Goal: Find contact information

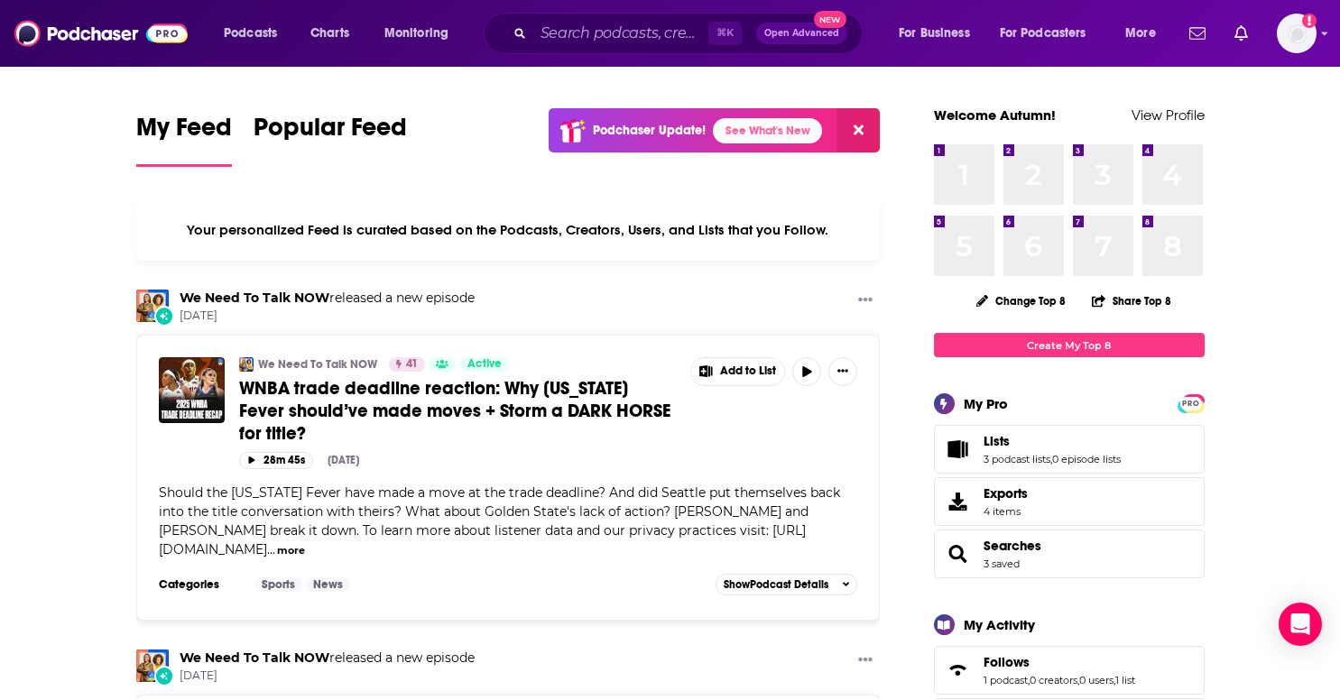
click at [638, 18] on div "⌘ K Open Advanced New" at bounding box center [673, 34] width 379 height 42
click at [570, 38] on input "Search podcasts, credits, & more..." at bounding box center [620, 33] width 175 height 29
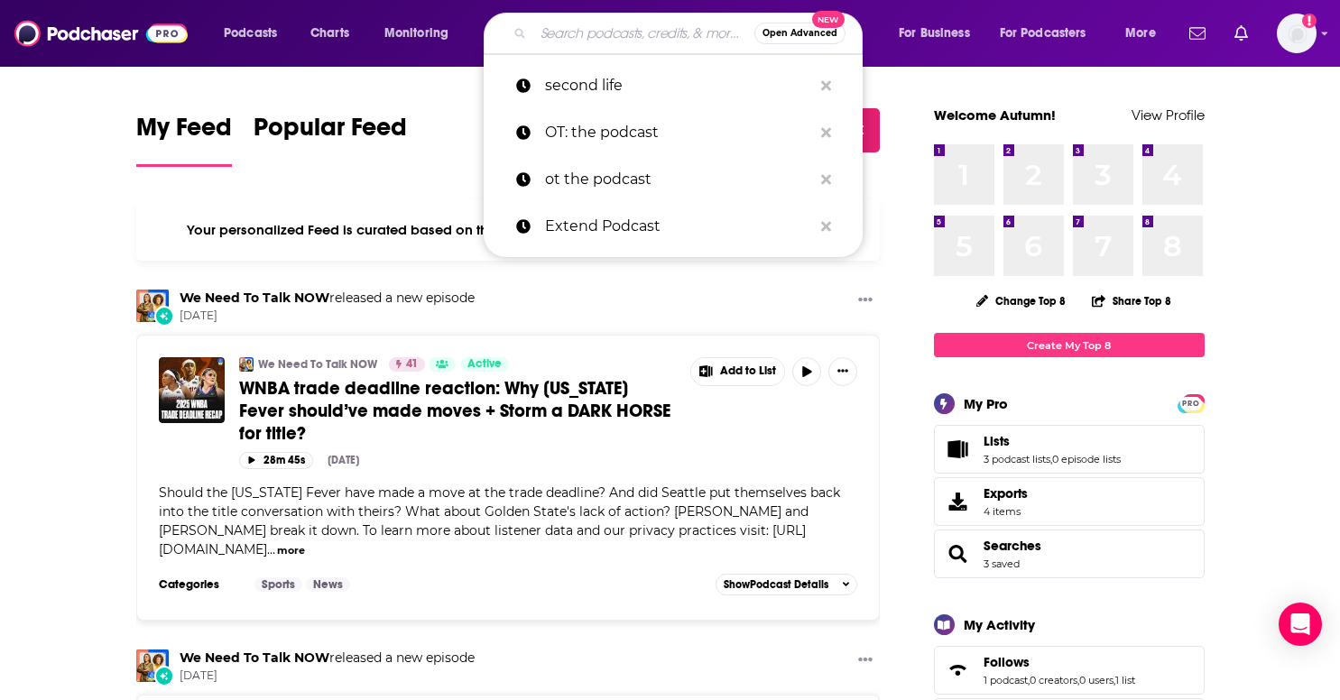
paste input "Primal Kitchen Podcast"
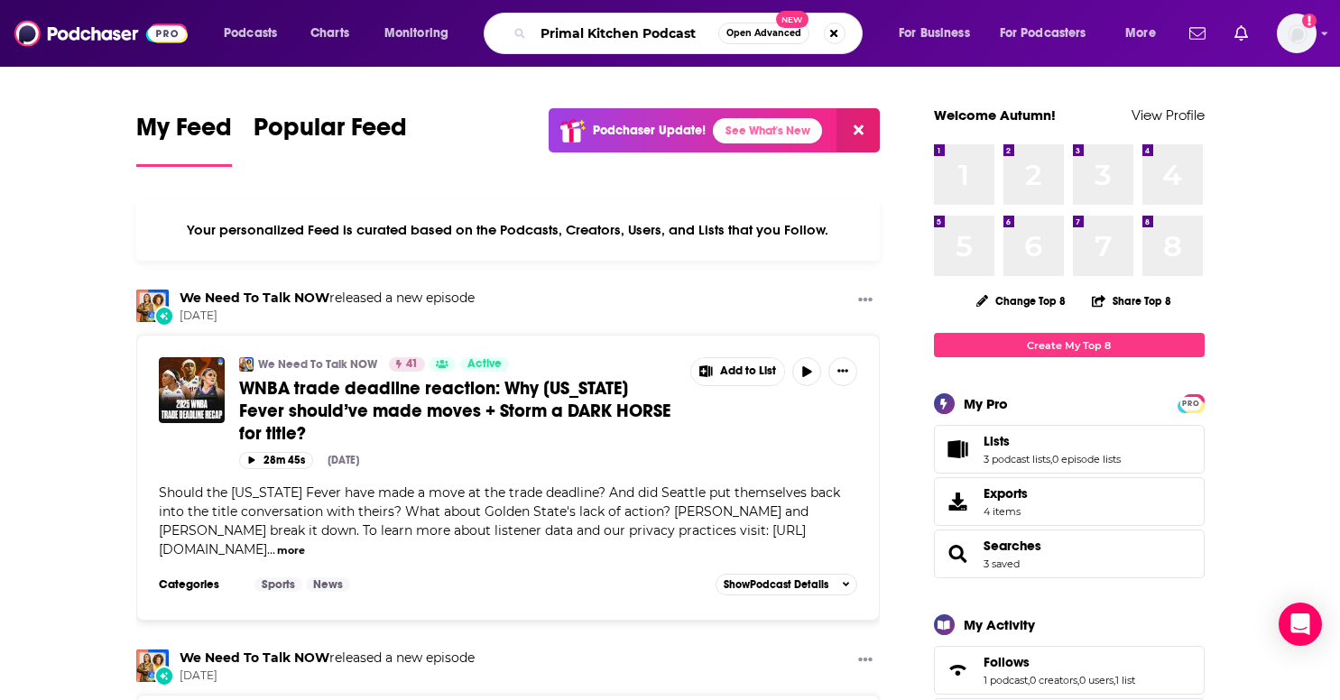
type input "Primal Kitchen Podcast"
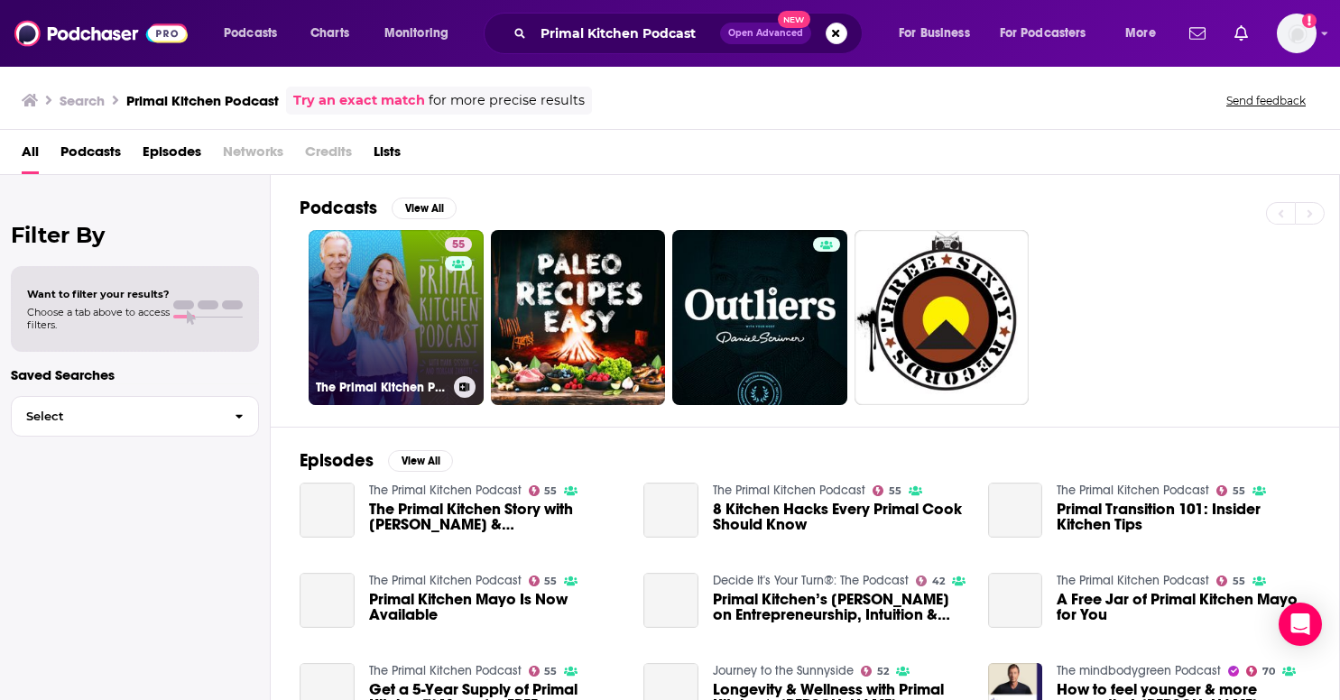
click at [402, 355] on link "55 The Primal Kitchen Podcast" at bounding box center [396, 317] width 175 height 175
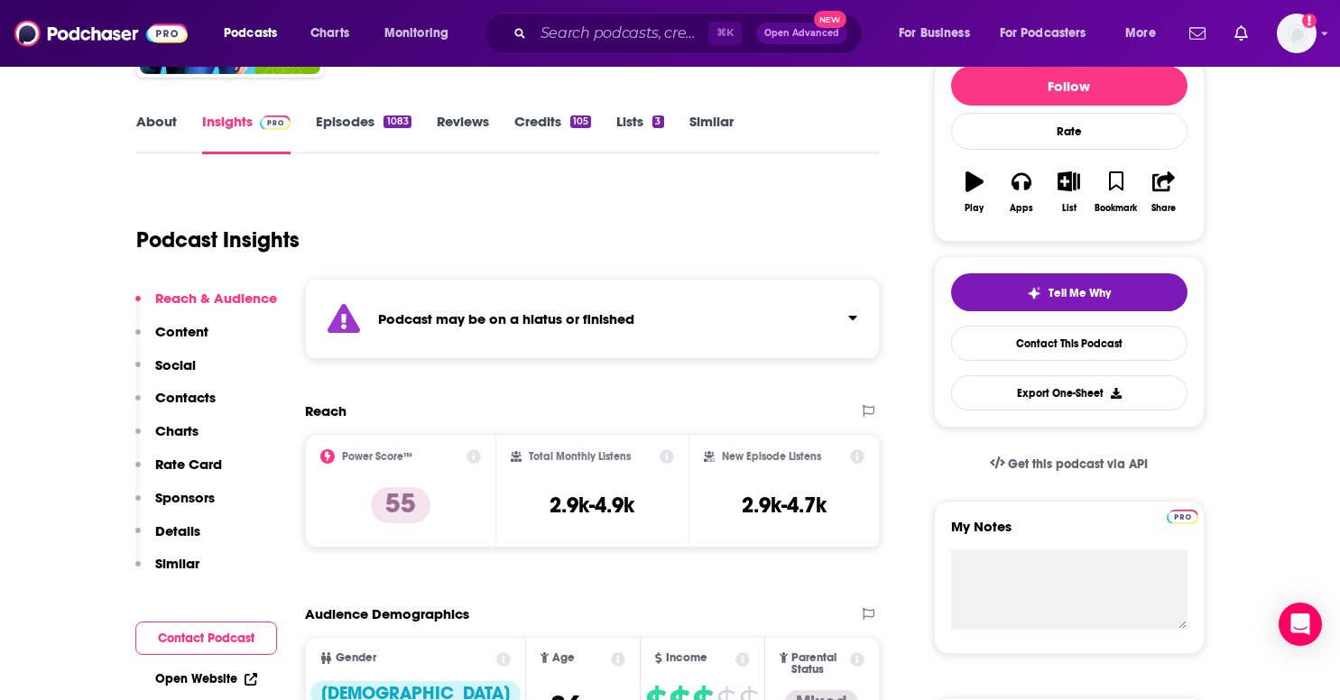
click at [180, 386] on button "Social" at bounding box center [165, 373] width 60 height 33
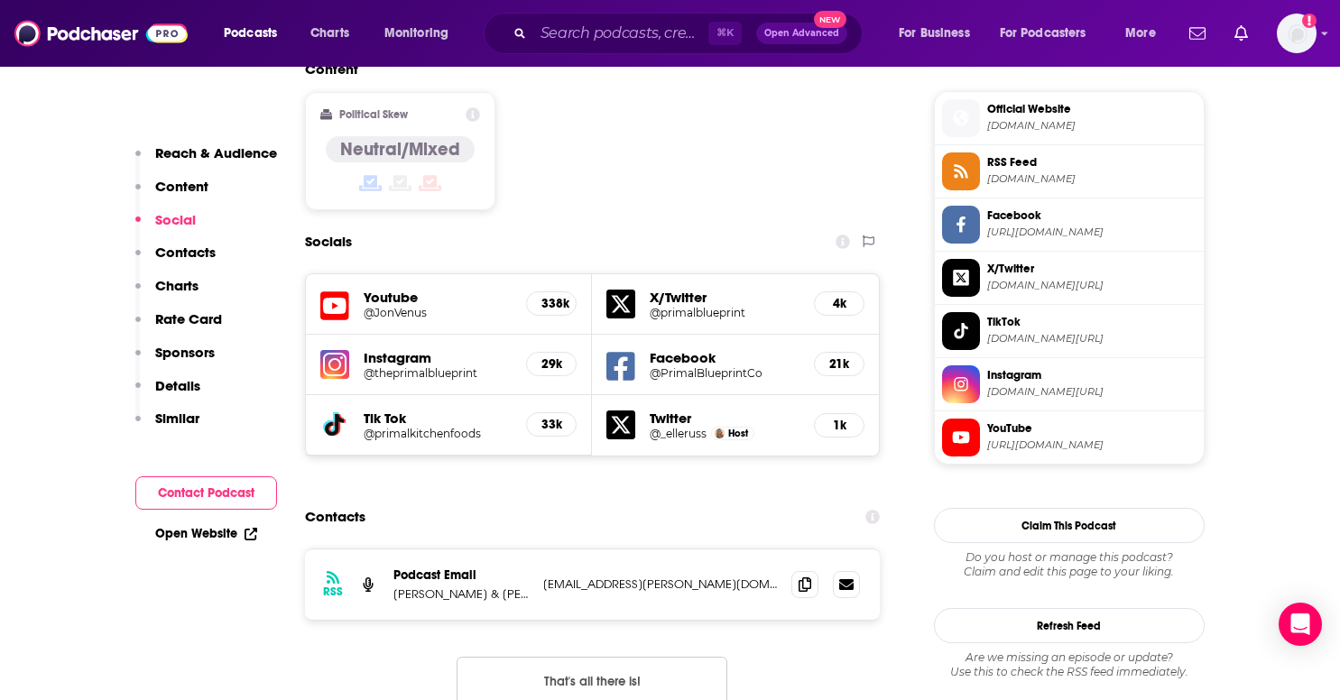
scroll to position [1652, 0]
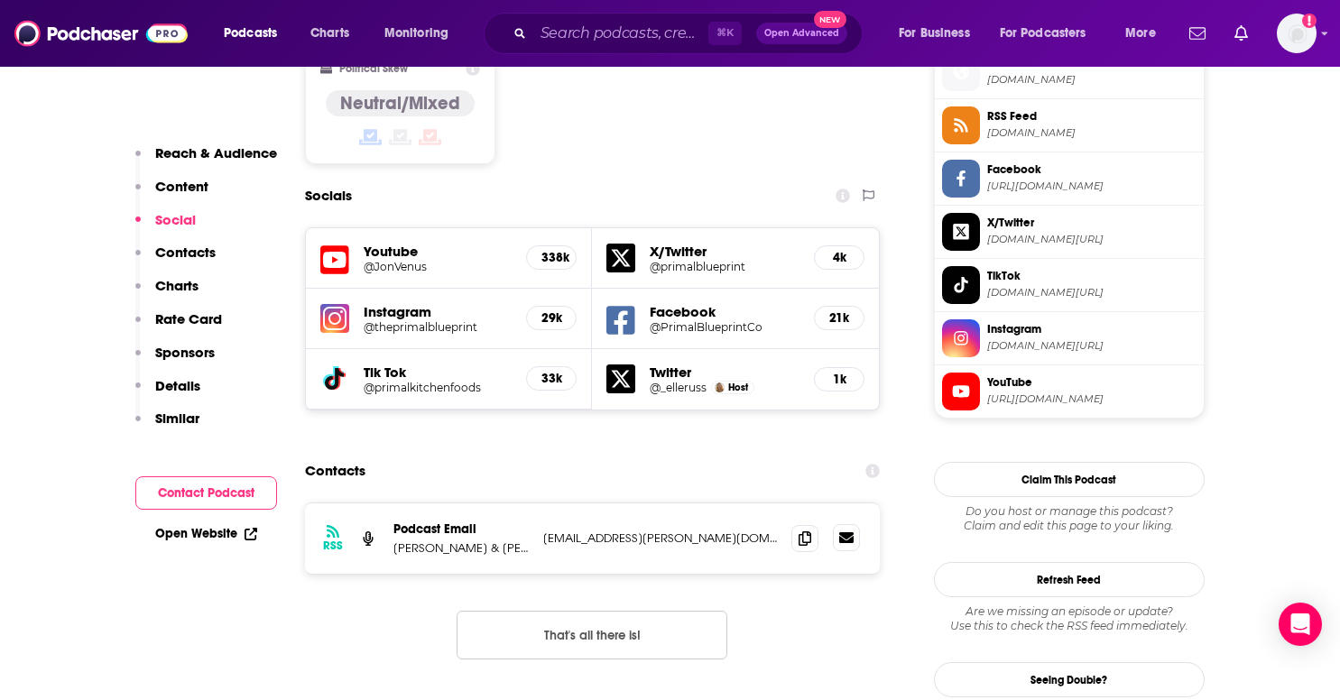
click at [848, 533] on icon at bounding box center [846, 538] width 14 height 11
click at [550, 51] on div "⌘ K Open Advanced New" at bounding box center [673, 34] width 379 height 42
click at [547, 24] on input "Search podcasts, credits, & more..." at bounding box center [620, 33] width 175 height 29
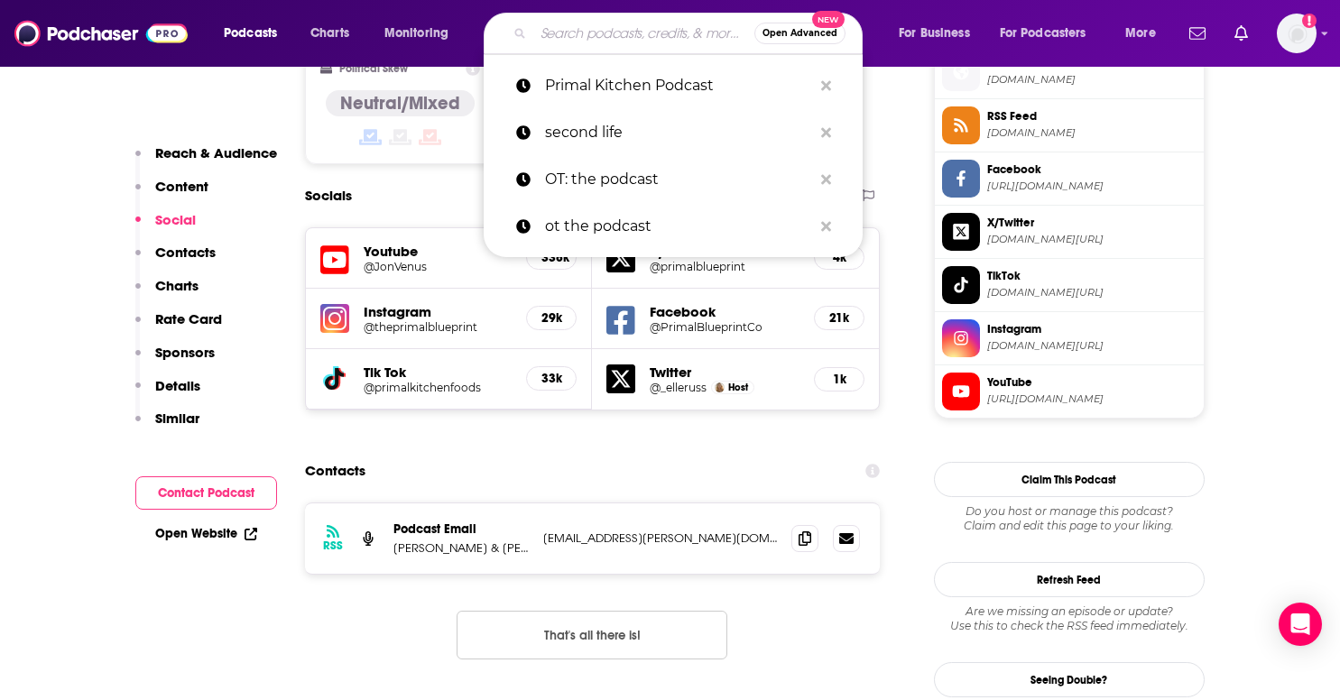
paste input "The Great Unlearn"
type input "The Great Unlearn"
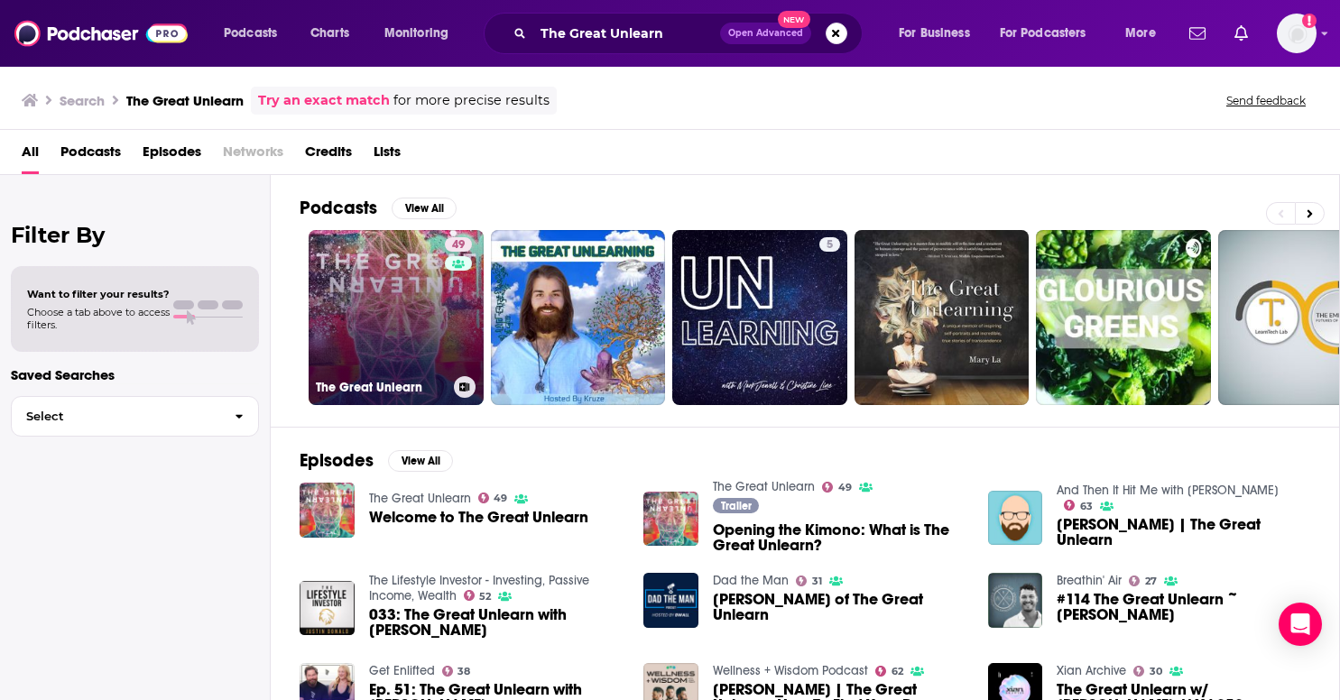
click at [412, 313] on link "49 The Great Unlearn" at bounding box center [396, 317] width 175 height 175
click at [370, 341] on link "49 The Great Unlearn" at bounding box center [396, 317] width 175 height 175
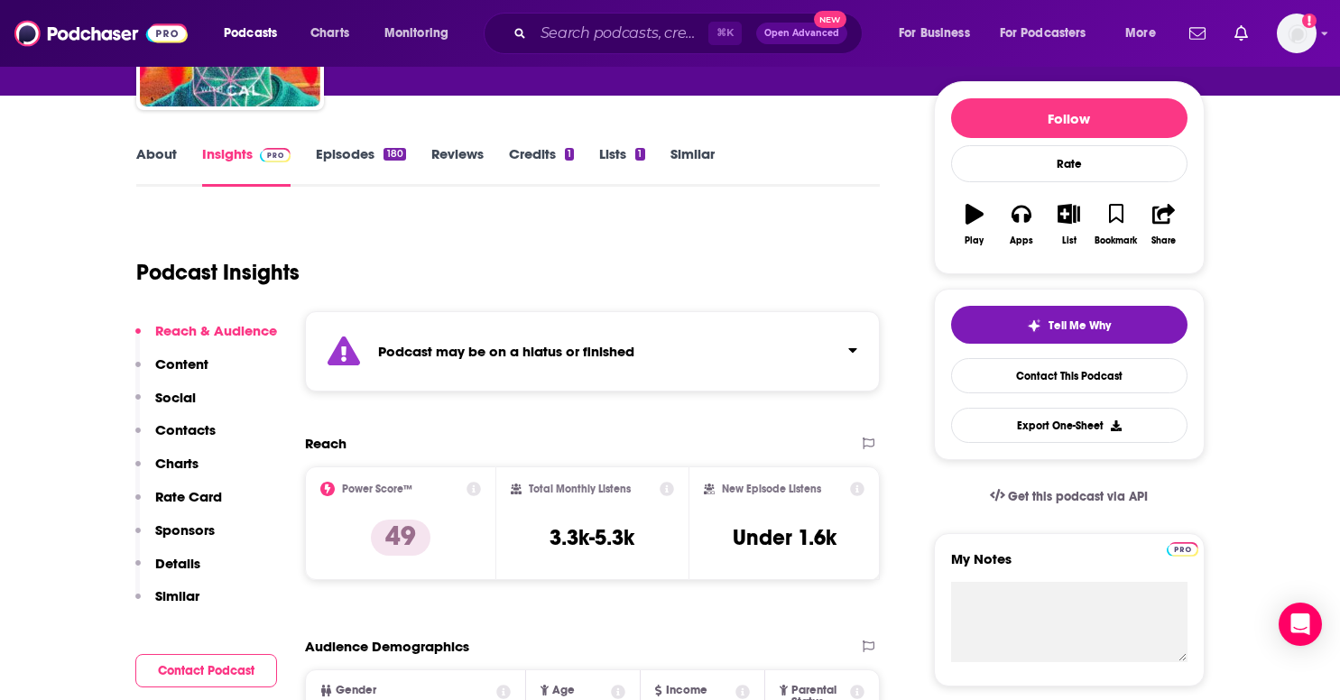
click at [180, 426] on p "Contacts" at bounding box center [185, 429] width 60 height 17
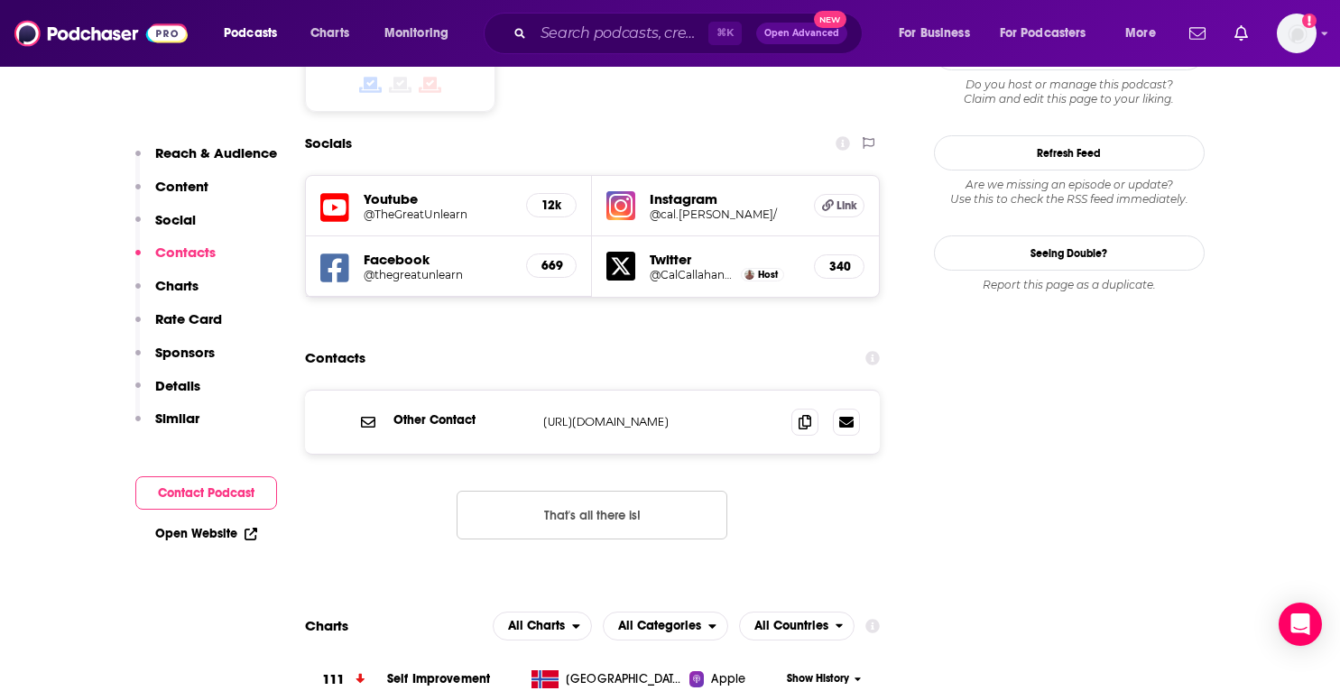
scroll to position [1663, 0]
click at [801, 413] on icon at bounding box center [805, 420] width 13 height 14
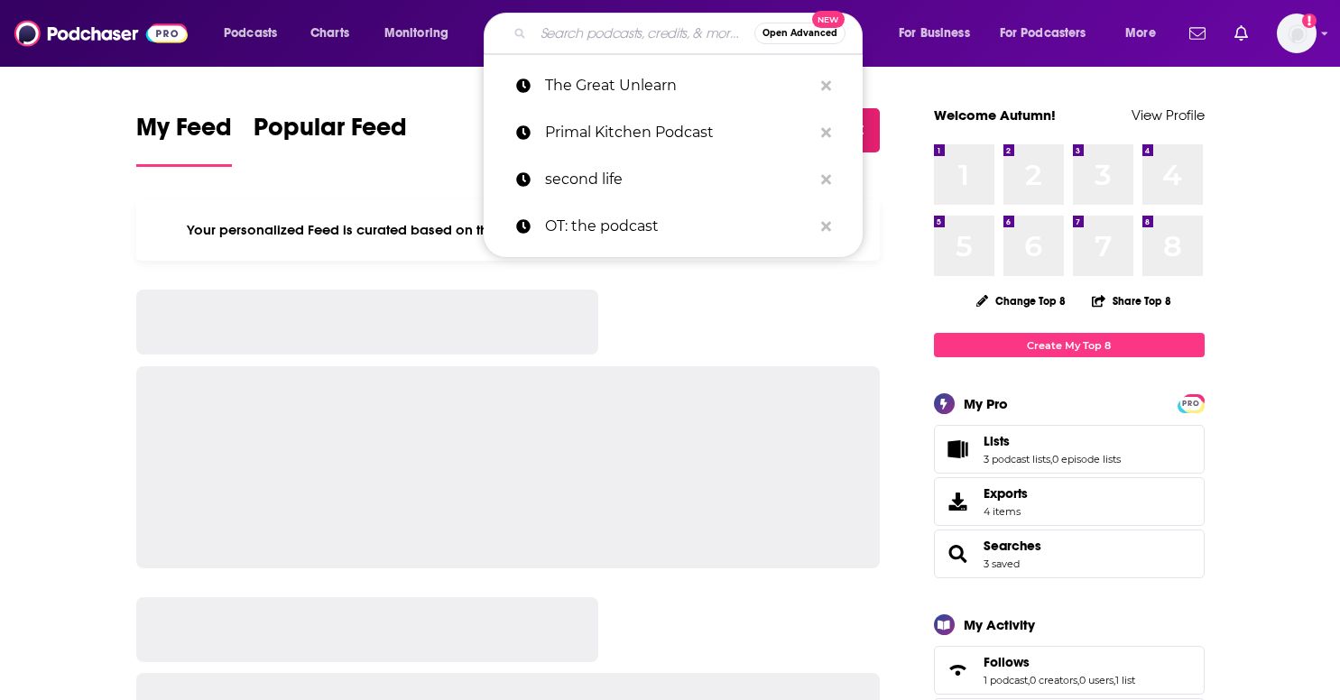
click at [550, 42] on input "Search podcasts, credits, & more..." at bounding box center [643, 33] width 221 height 29
paste input "Protect Your Nest Podcast"
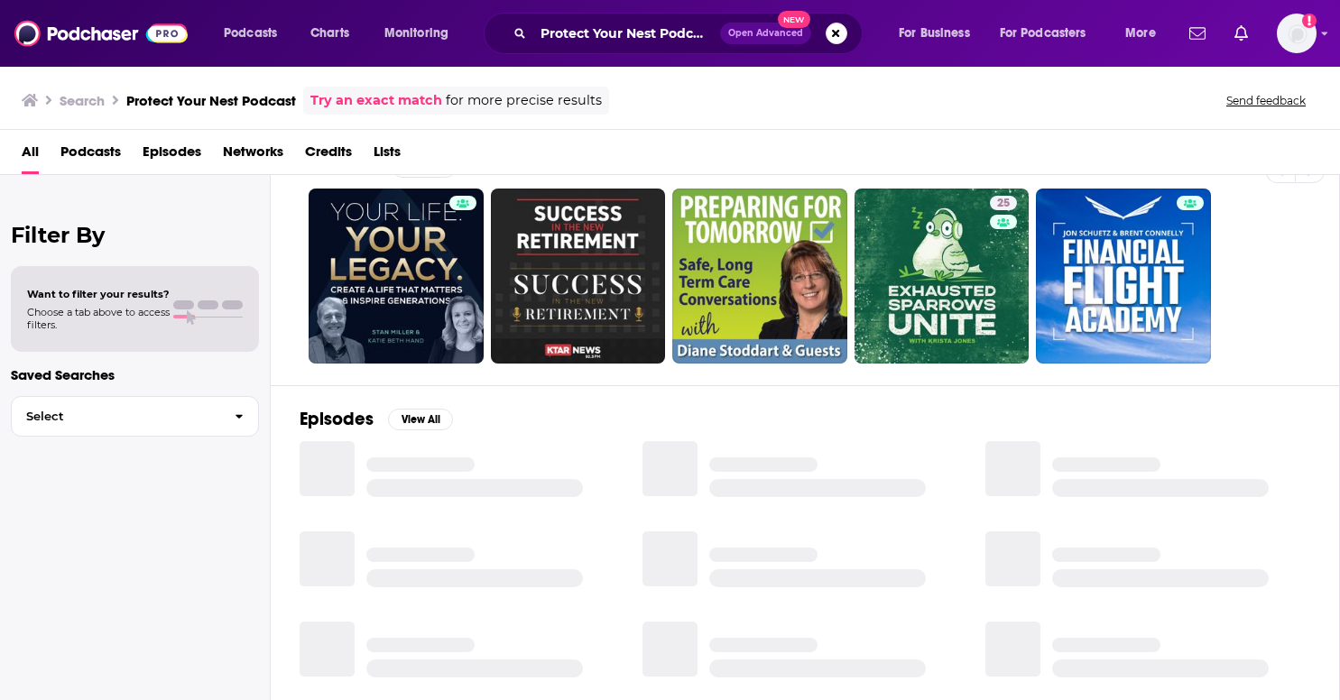
scroll to position [40, 0]
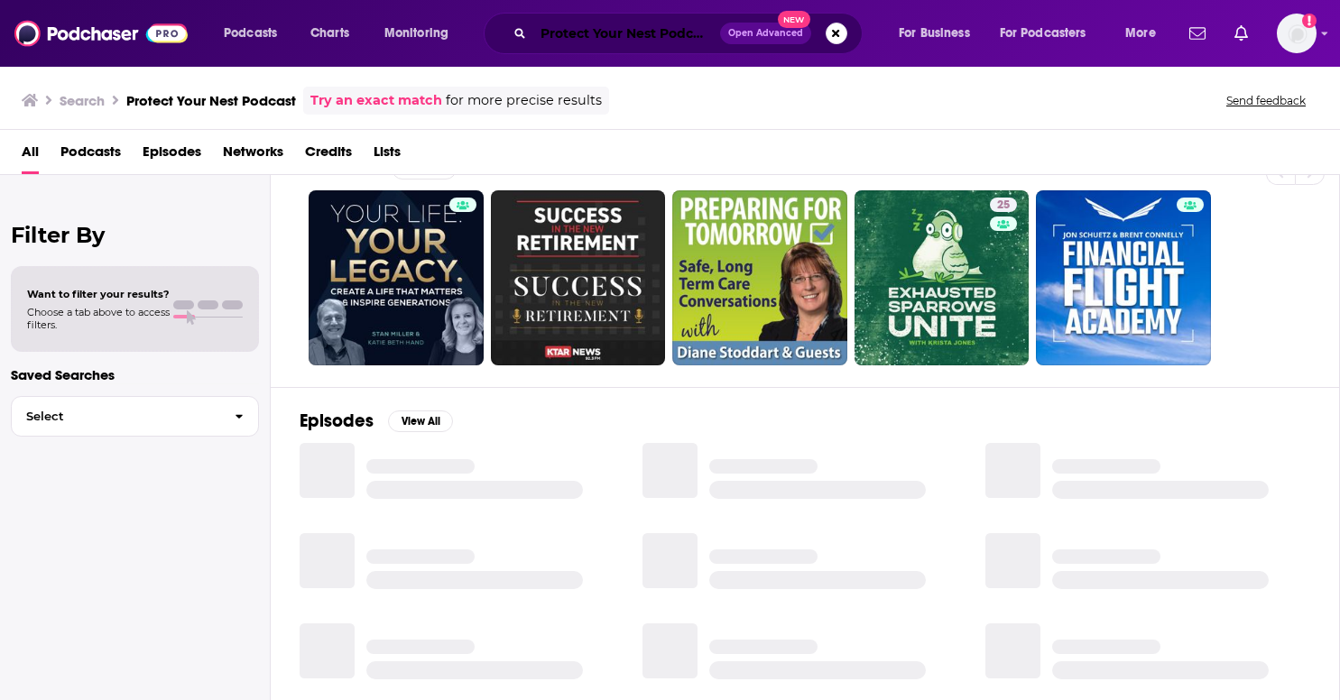
click at [672, 22] on input "Protect Your Nest Podcast" at bounding box center [626, 33] width 187 height 29
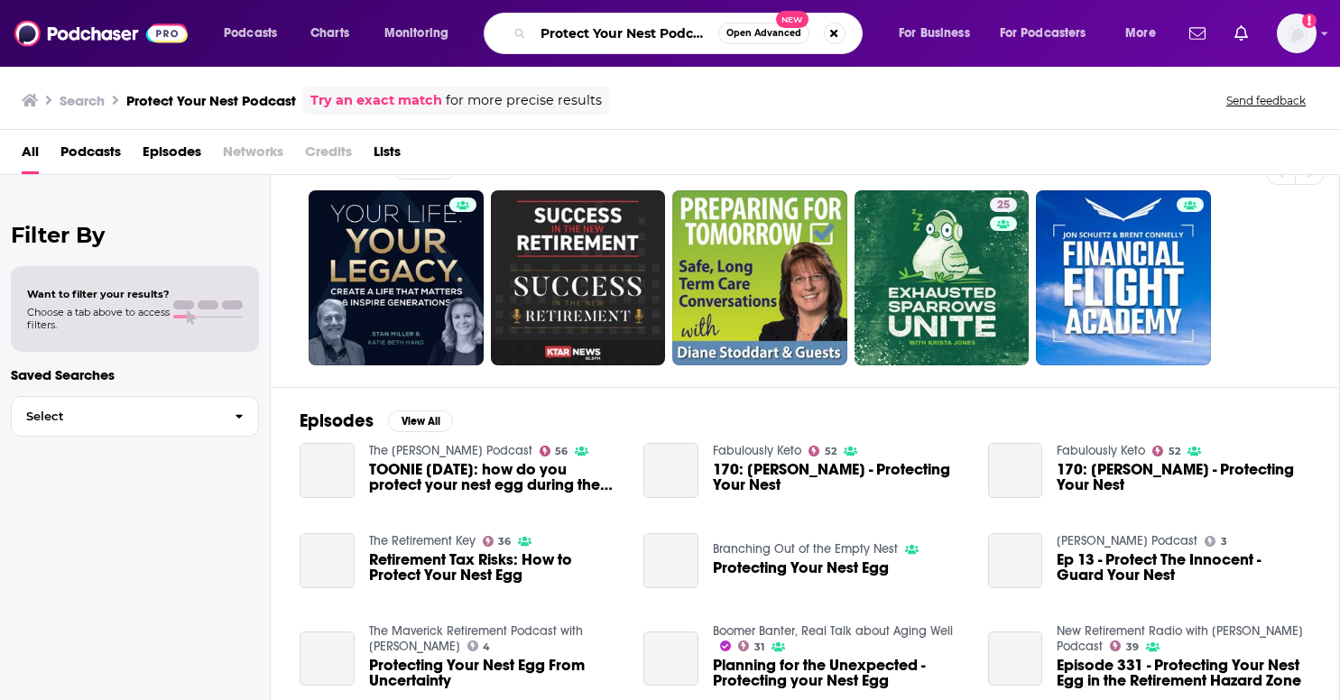
click at [685, 37] on input "Protect Your Nest Podcast" at bounding box center [625, 33] width 185 height 29
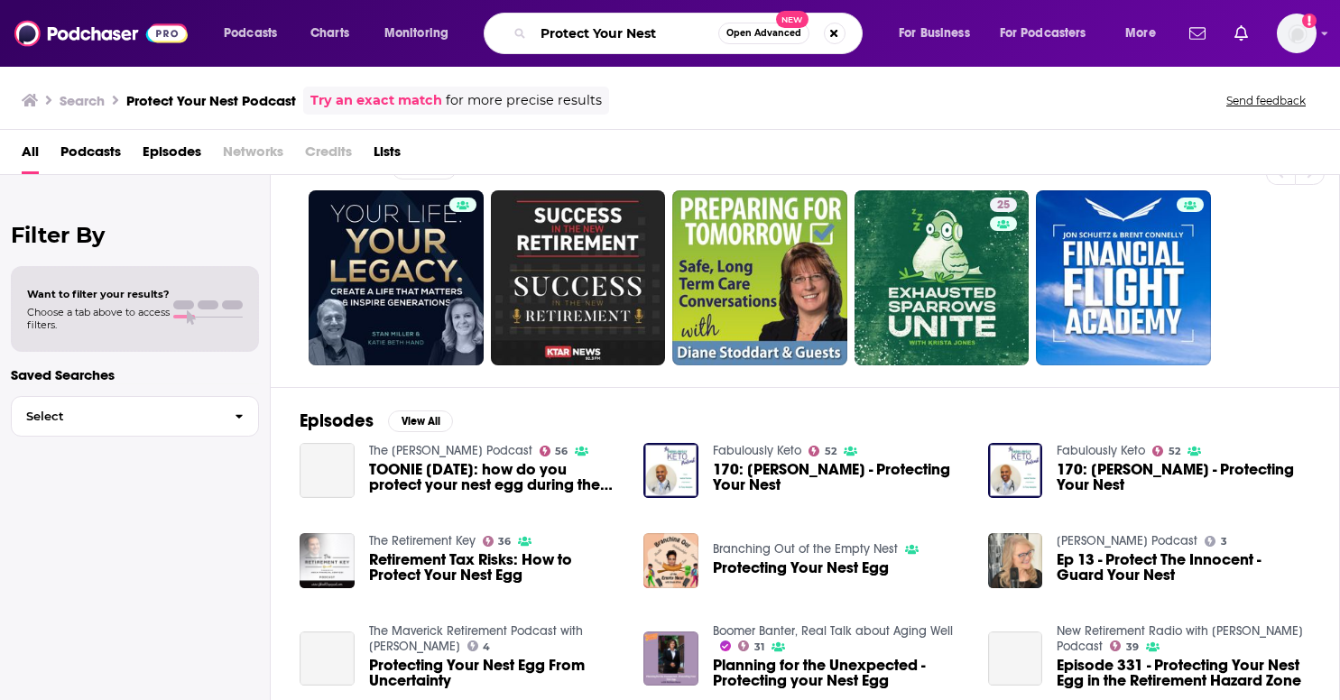
type input "Protect Your Nest"
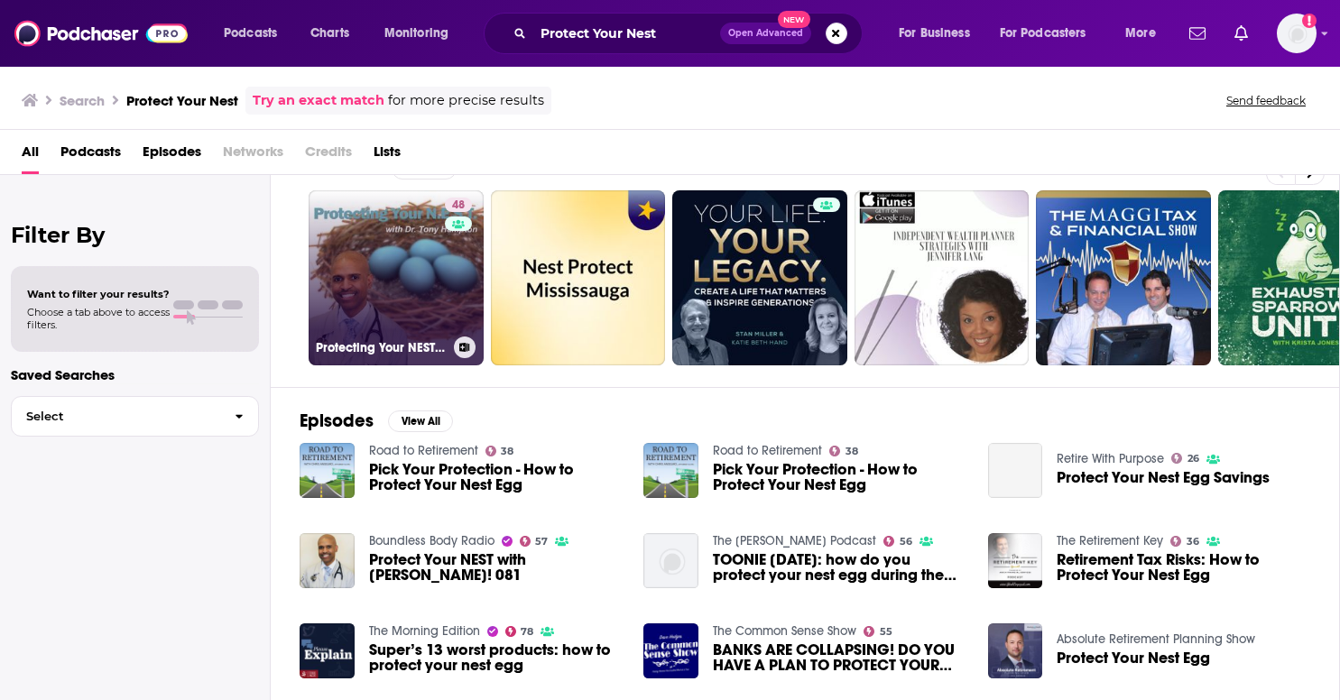
click at [421, 344] on h3 "Protecting Your NEST with Dr. Tony Hampton" at bounding box center [381, 347] width 131 height 15
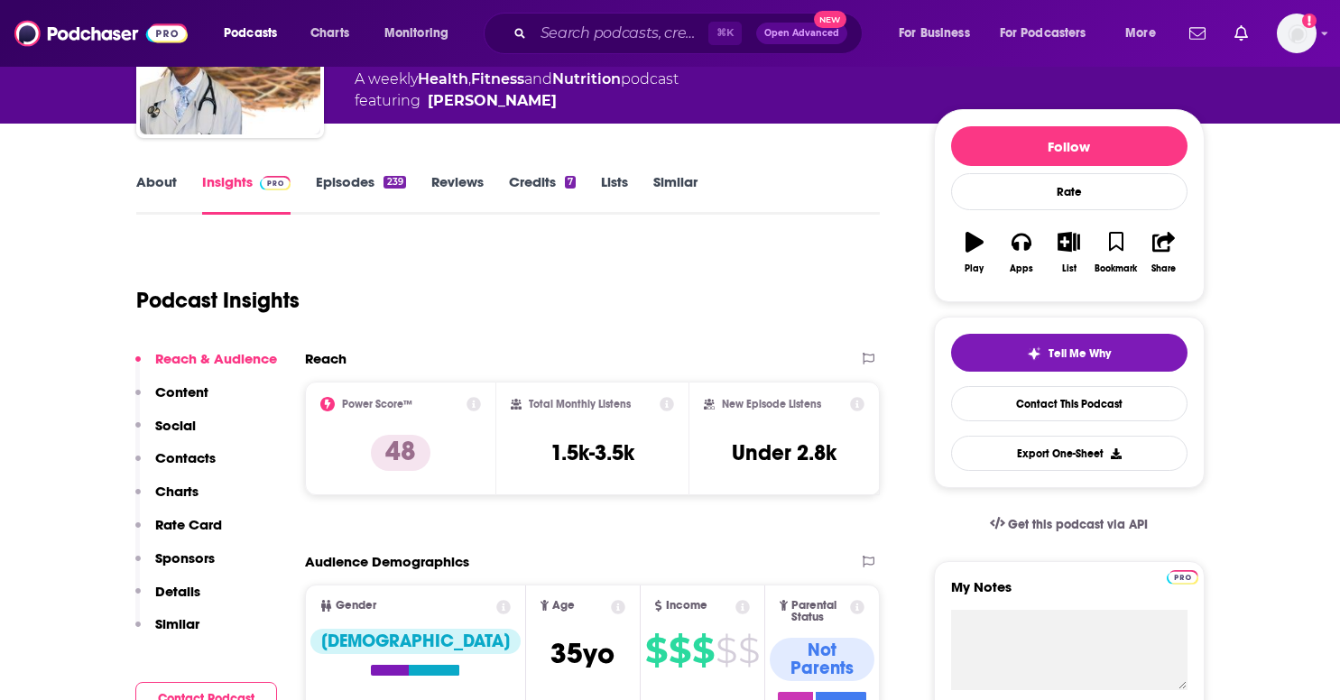
click at [170, 466] on p "Contacts" at bounding box center [185, 457] width 60 height 17
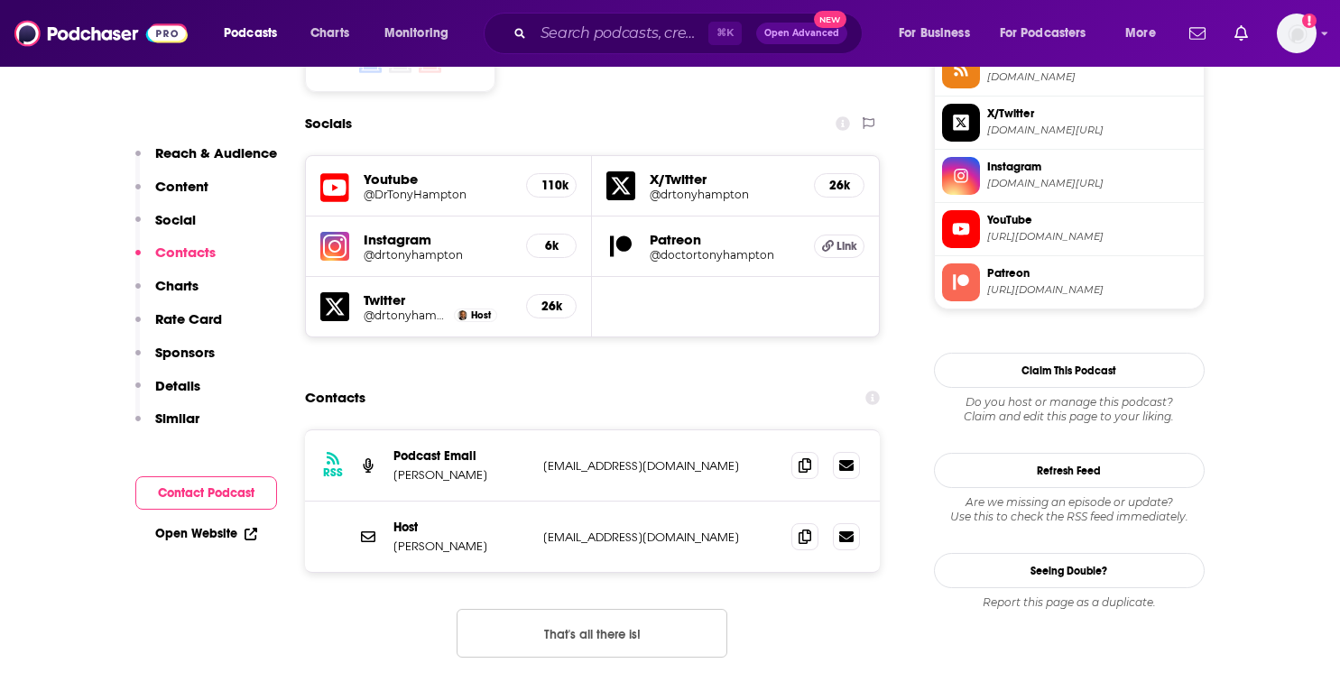
scroll to position [1570, 0]
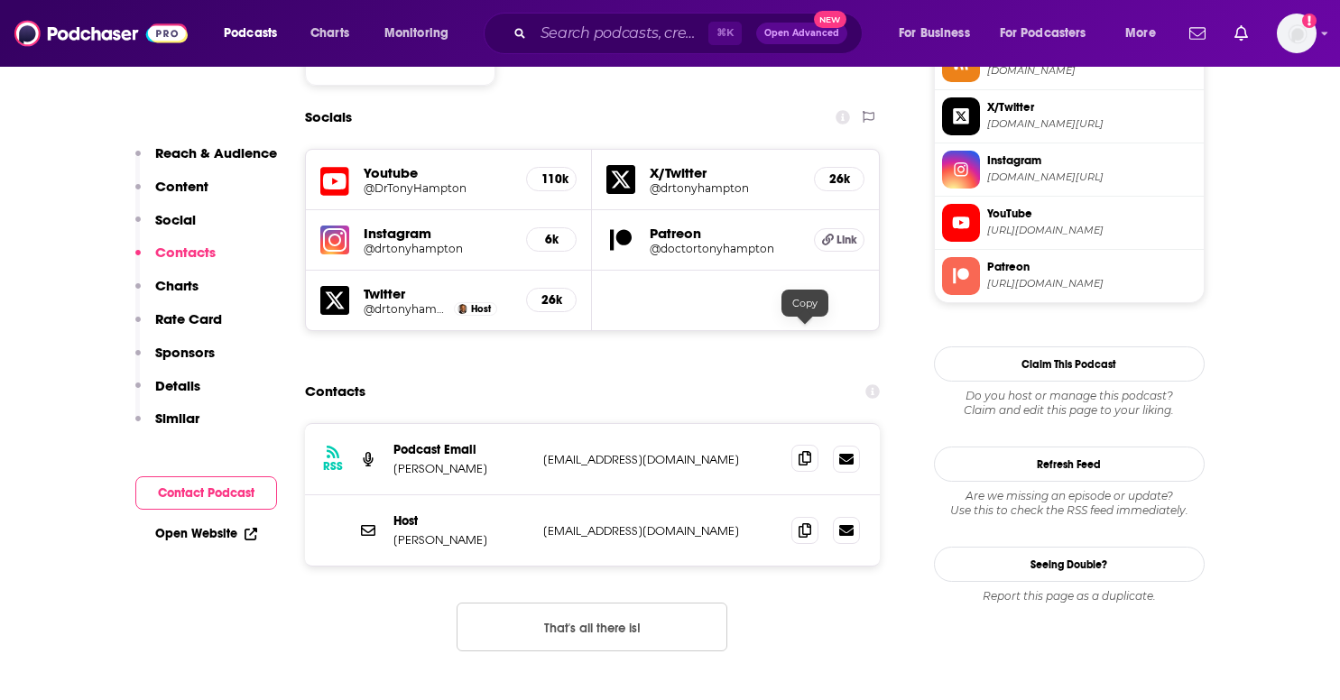
click at [801, 451] on icon at bounding box center [805, 458] width 13 height 14
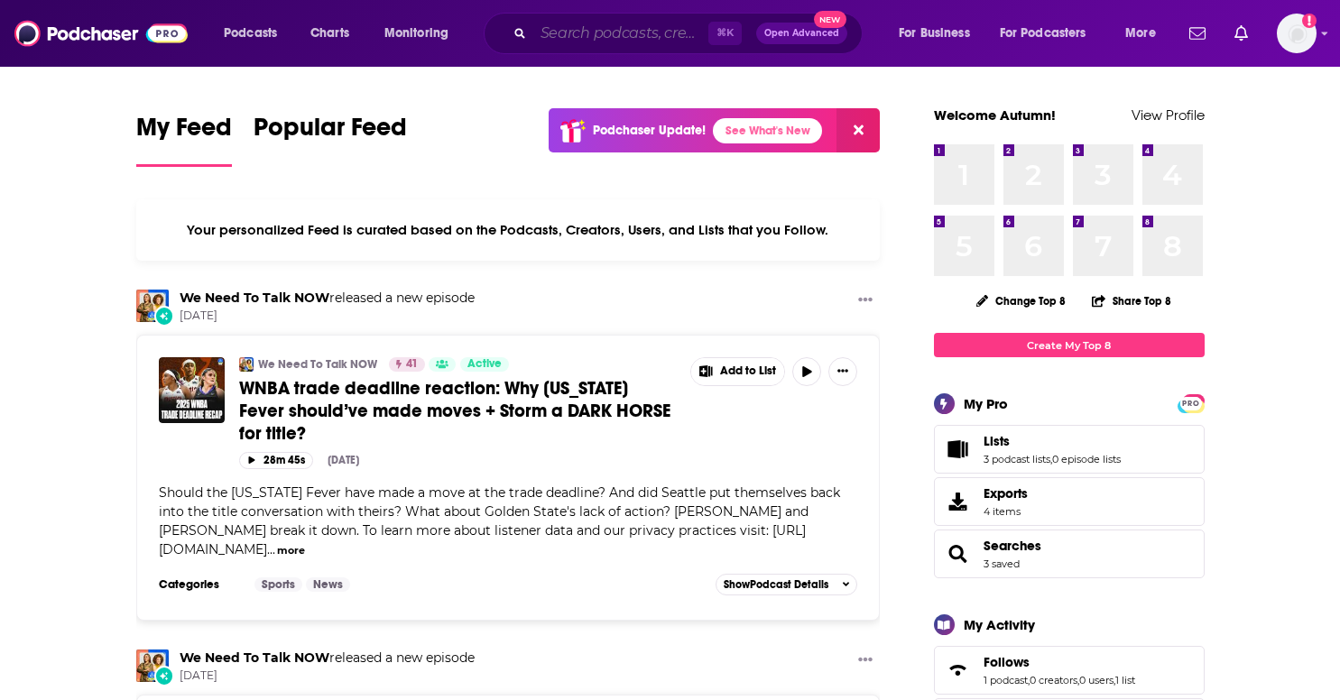
click at [581, 33] on input "Search podcasts, credits, & more..." at bounding box center [620, 33] width 175 height 29
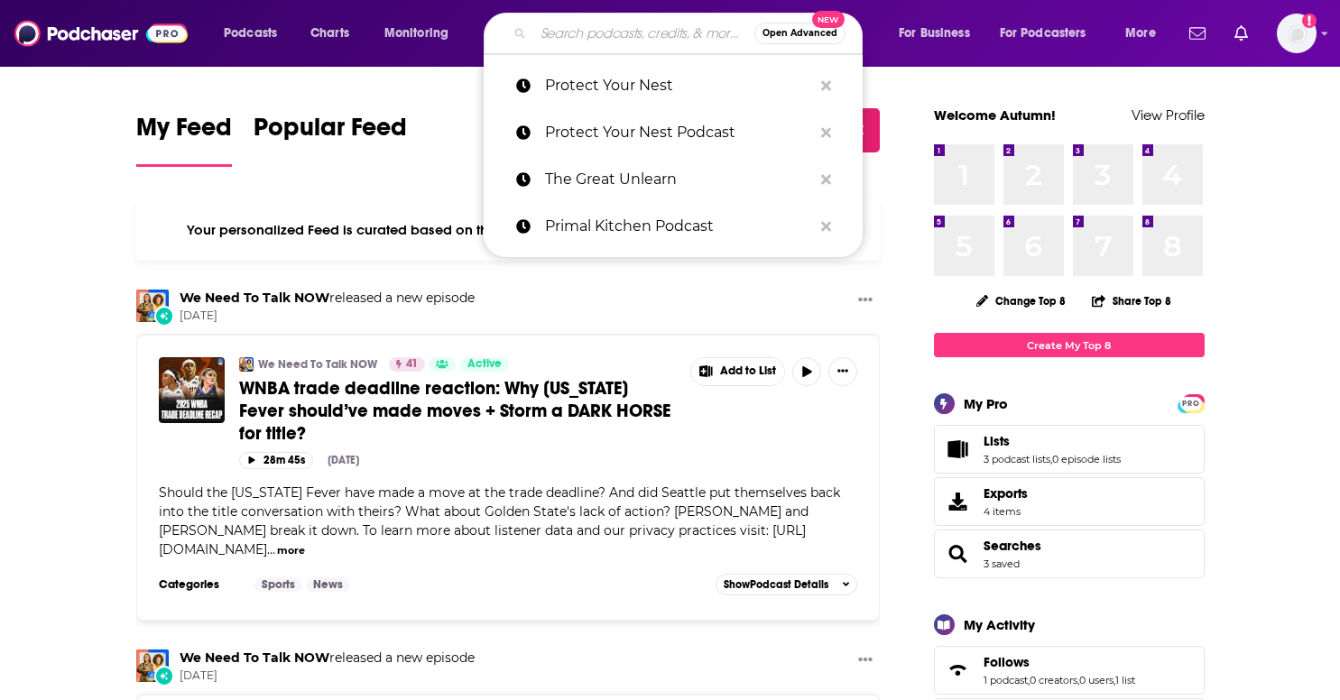
paste input "My So-Called Fabulous Podcast"
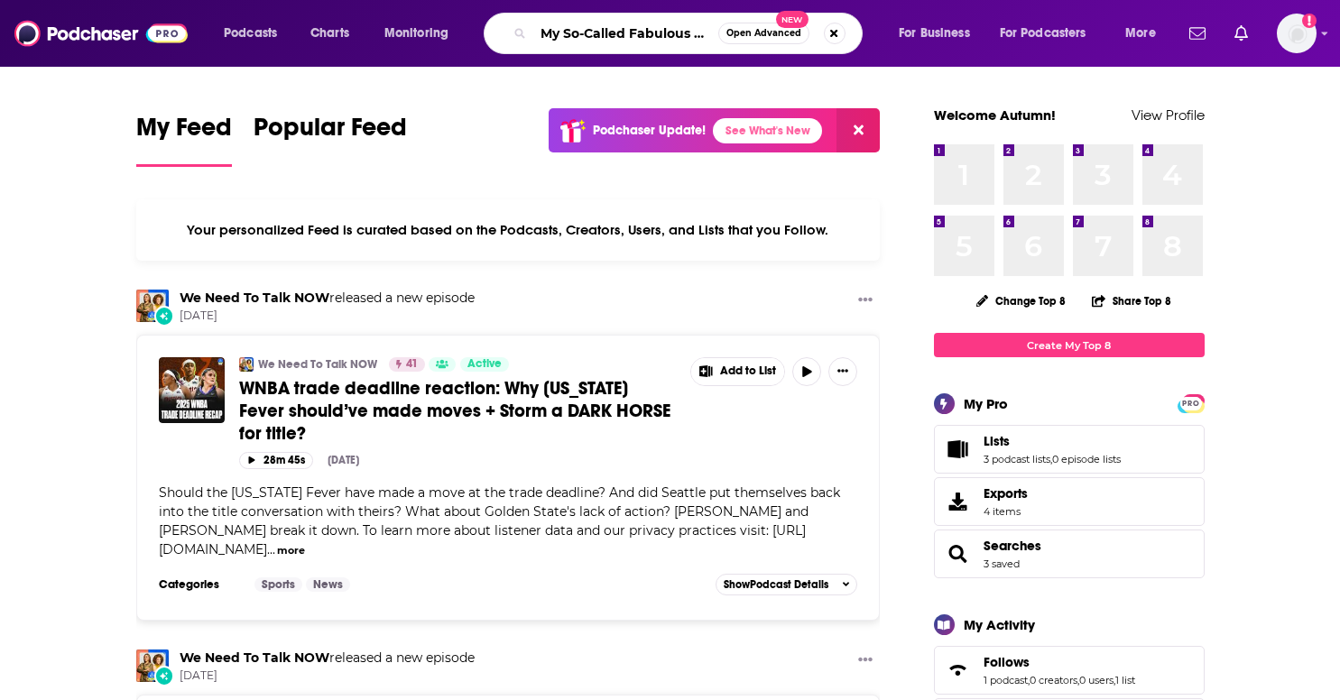
scroll to position [0, 38]
type input "My So-Called Fabulous Podcast"
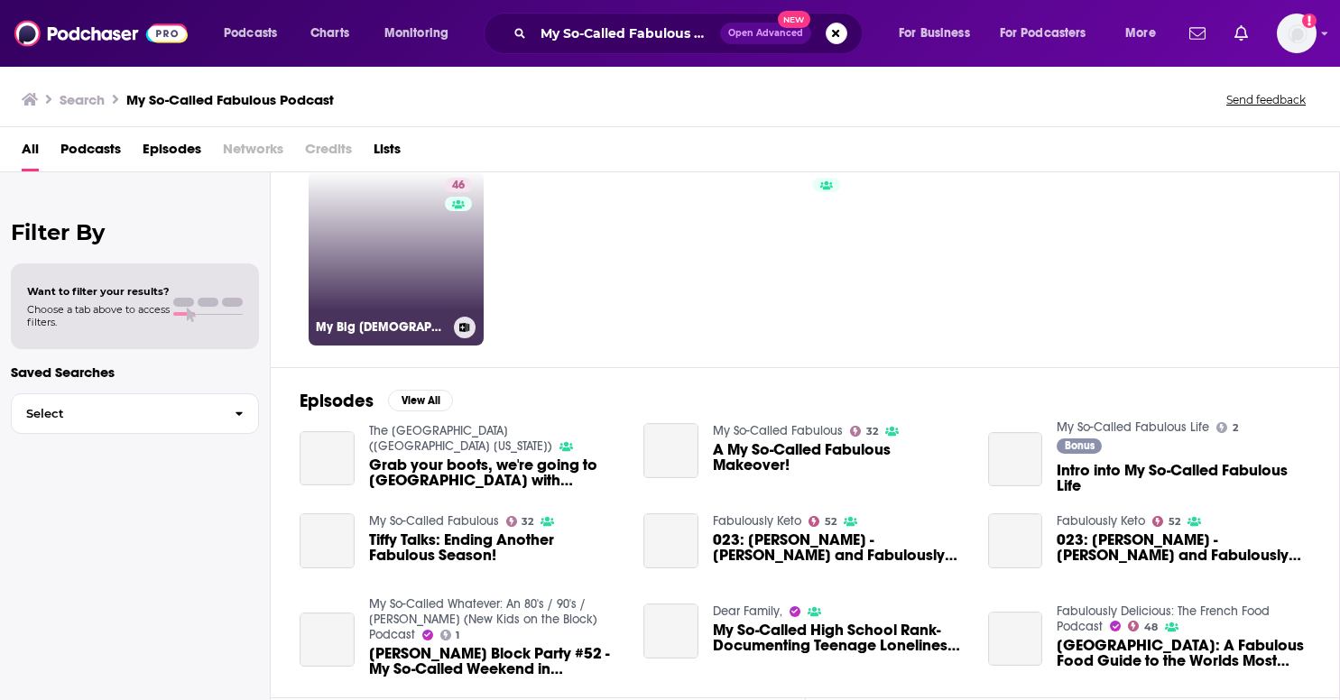
scroll to position [60, 0]
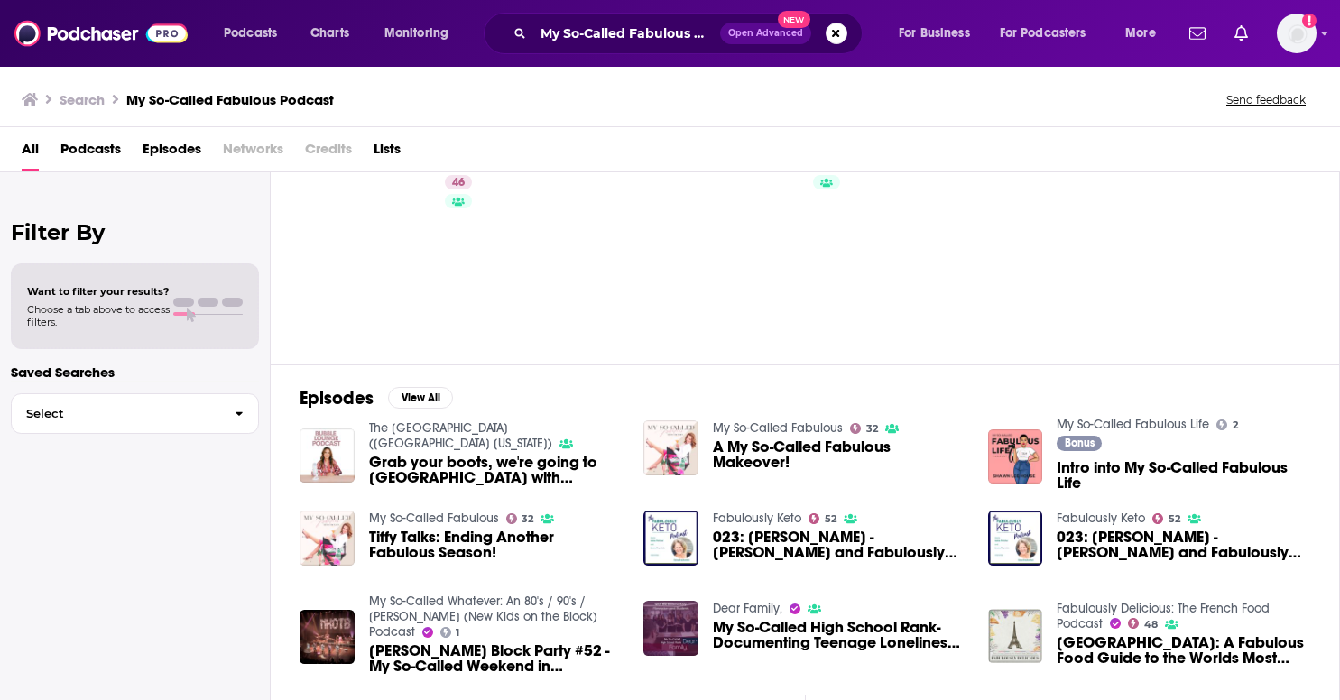
click at [459, 489] on div "Grab your boots, we're going to [GEOGRAPHIC_DATA] with [PERSON_NAME] of My So C…" at bounding box center [496, 473] width 254 height 36
click at [773, 427] on link "My So-Called Fabulous" at bounding box center [778, 428] width 130 height 15
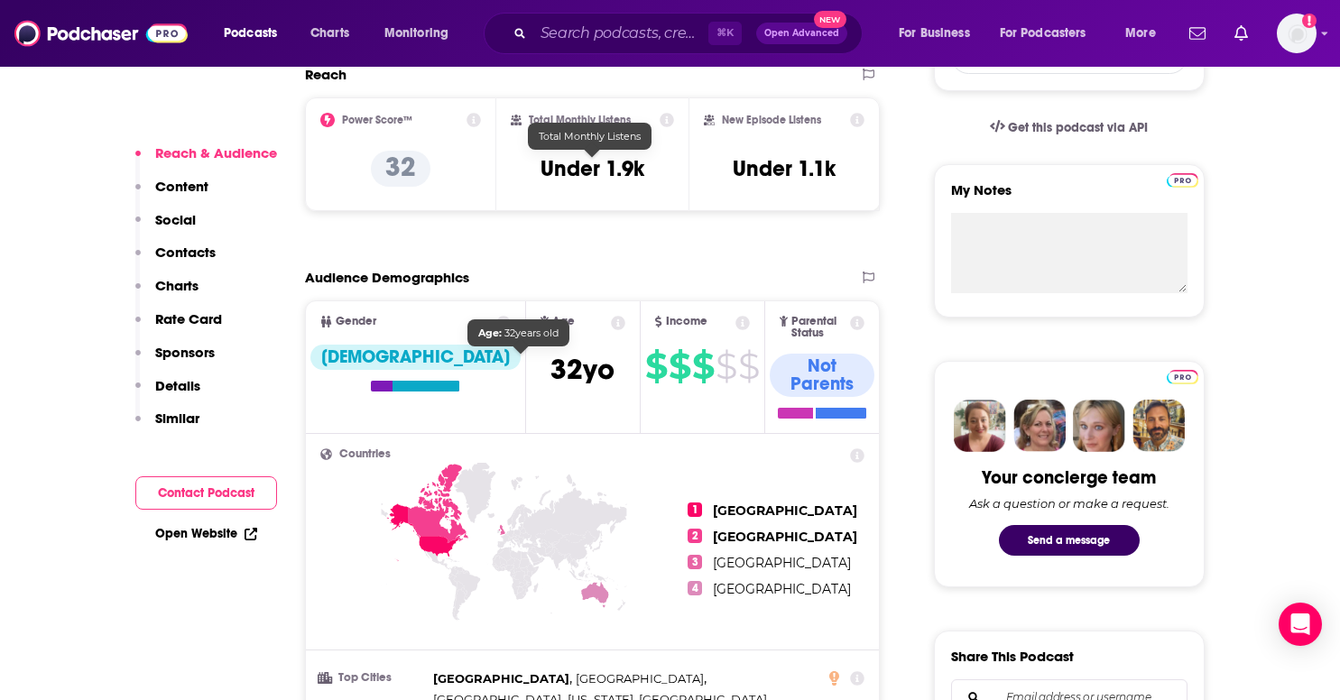
scroll to position [579, 0]
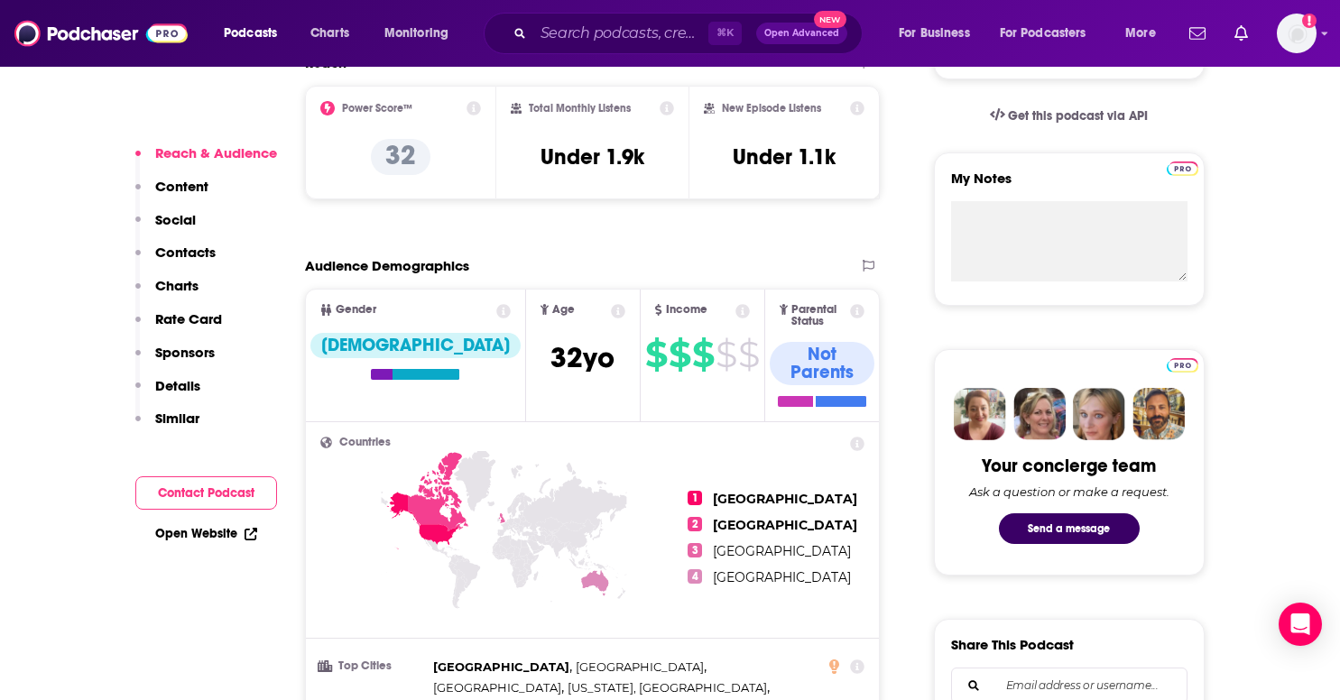
click at [173, 248] on p "Contacts" at bounding box center [185, 252] width 60 height 17
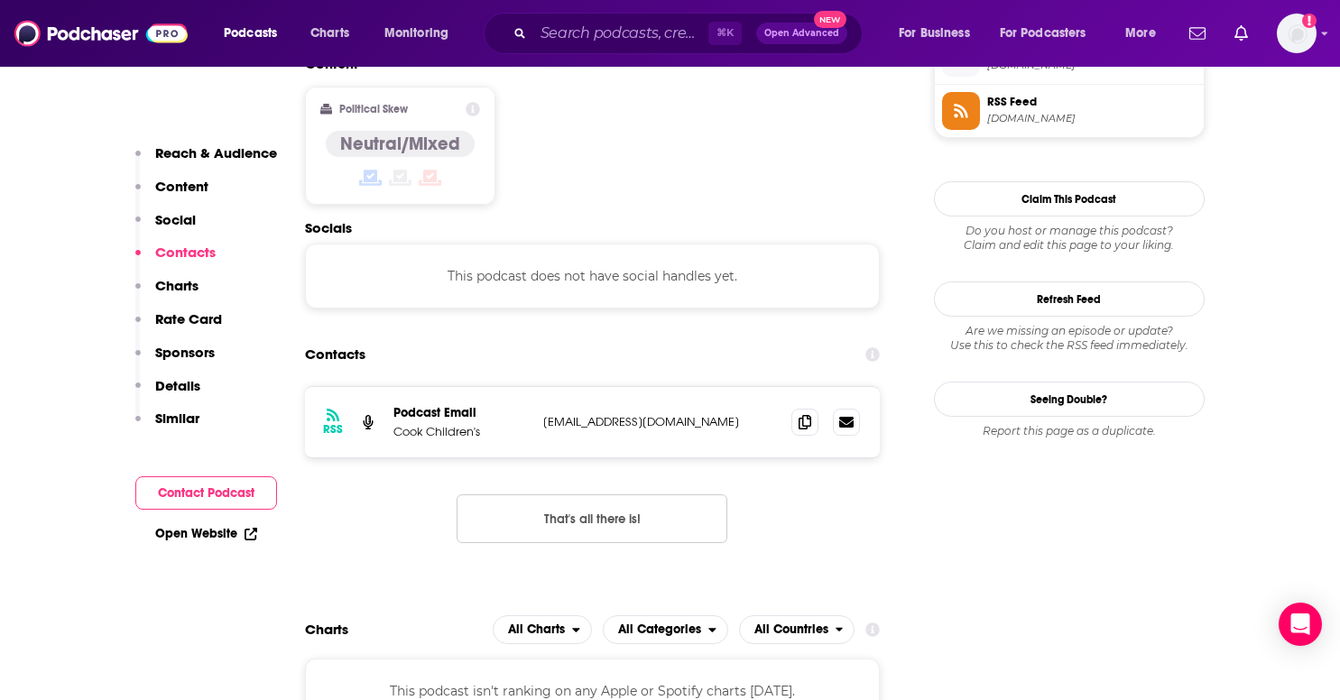
scroll to position [1524, 0]
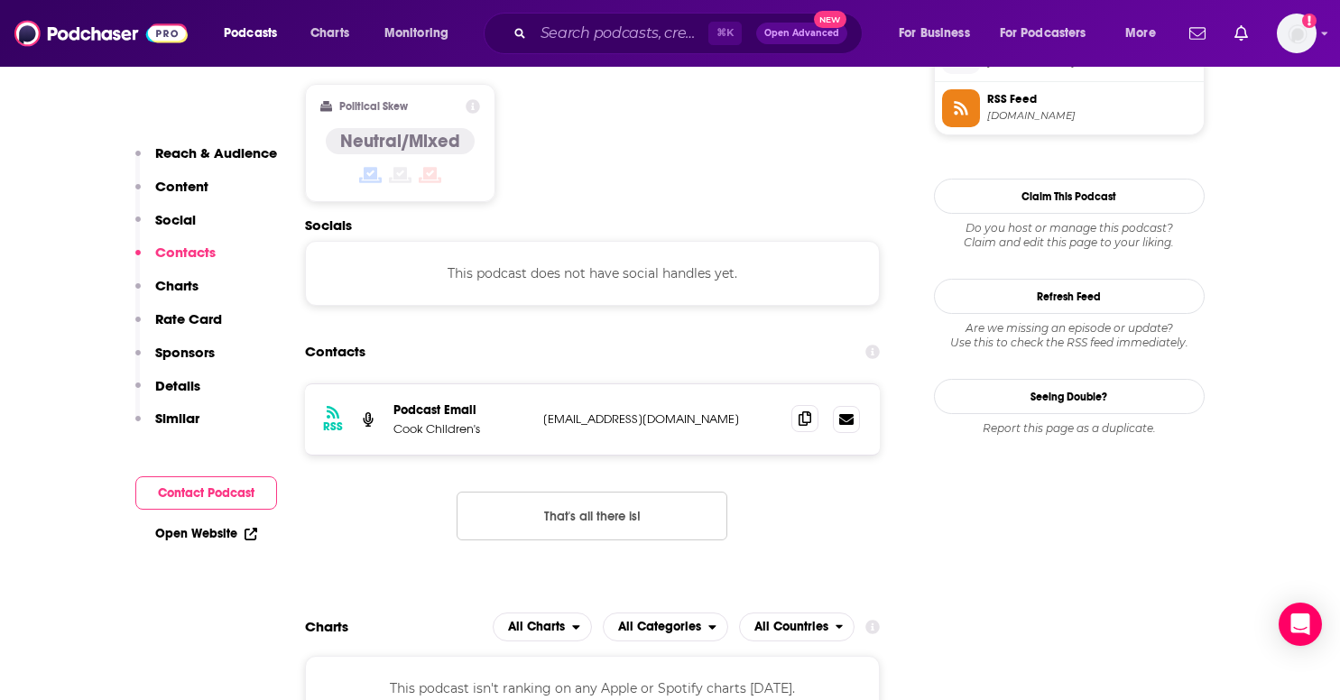
click at [805, 412] on icon at bounding box center [805, 419] width 13 height 14
